Goal: Navigation & Orientation: Find specific page/section

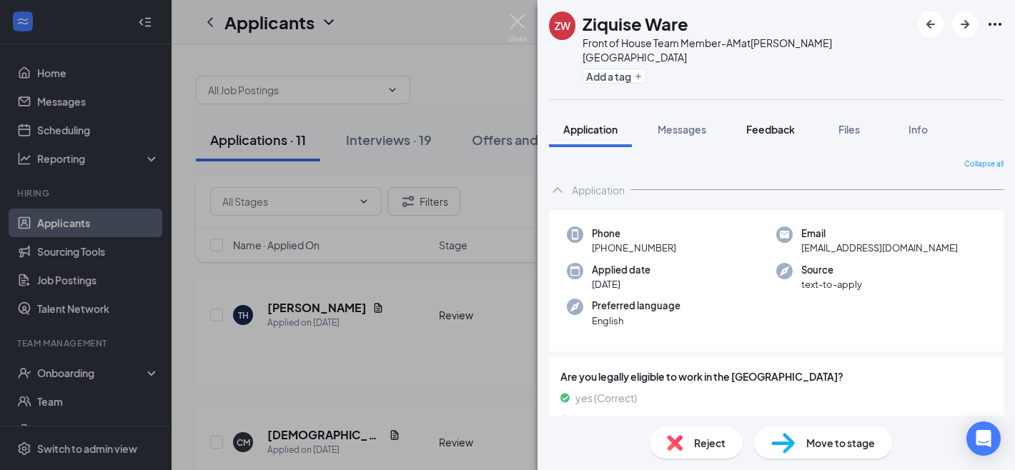
click at [763, 123] on span "Feedback" at bounding box center [770, 129] width 49 height 13
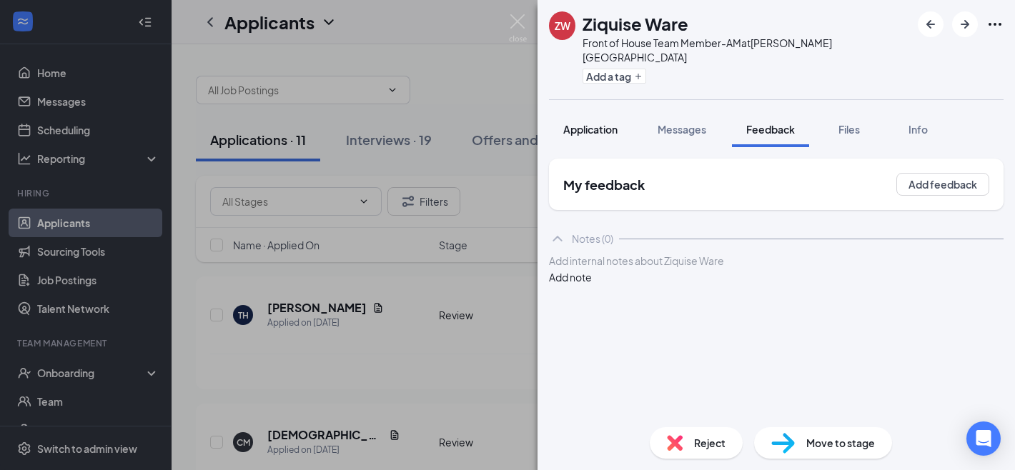
click at [588, 124] on button "Application" at bounding box center [590, 130] width 83 height 36
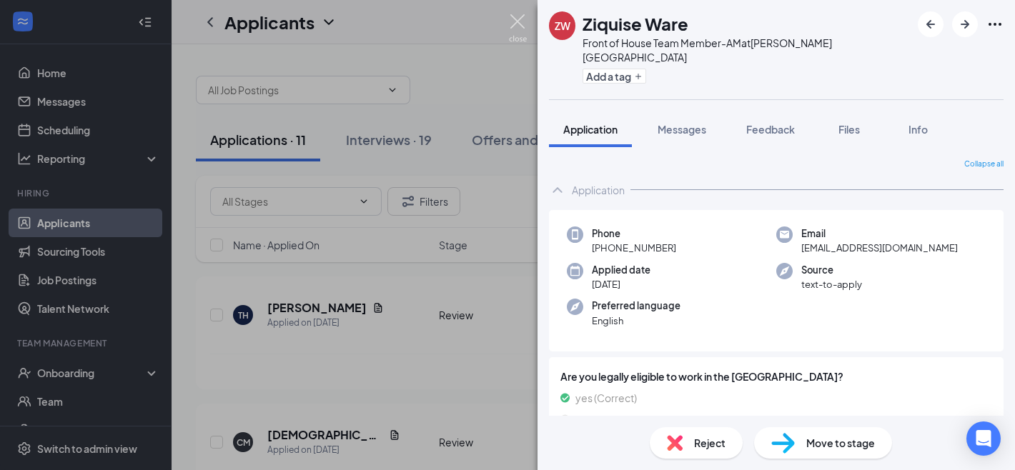
click at [509, 19] on img at bounding box center [518, 28] width 18 height 28
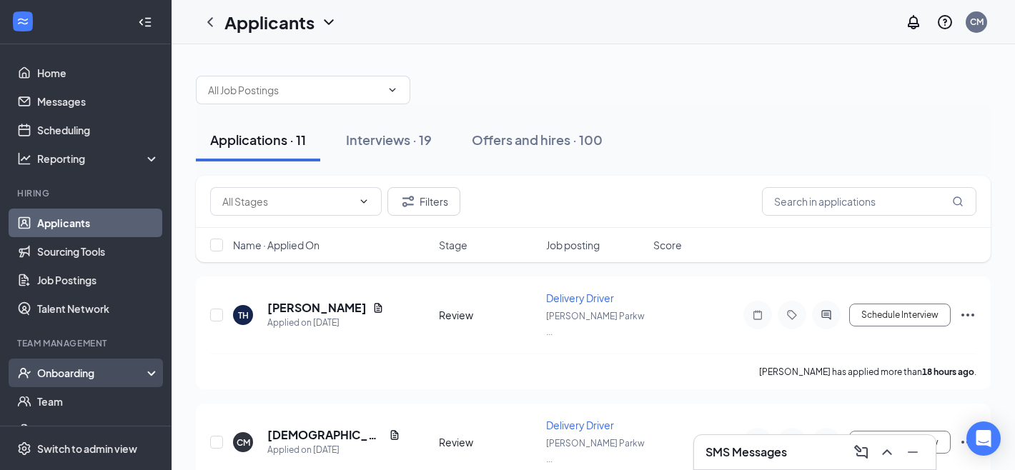
click at [101, 368] on div "Onboarding" at bounding box center [92, 373] width 110 height 14
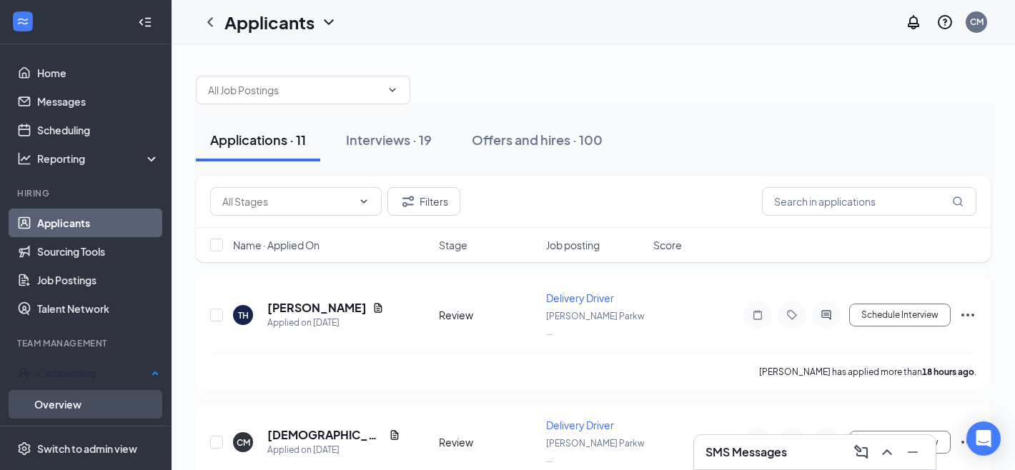
click at [98, 394] on link "Overview" at bounding box center [96, 404] width 125 height 29
